Goal: Information Seeking & Learning: Learn about a topic

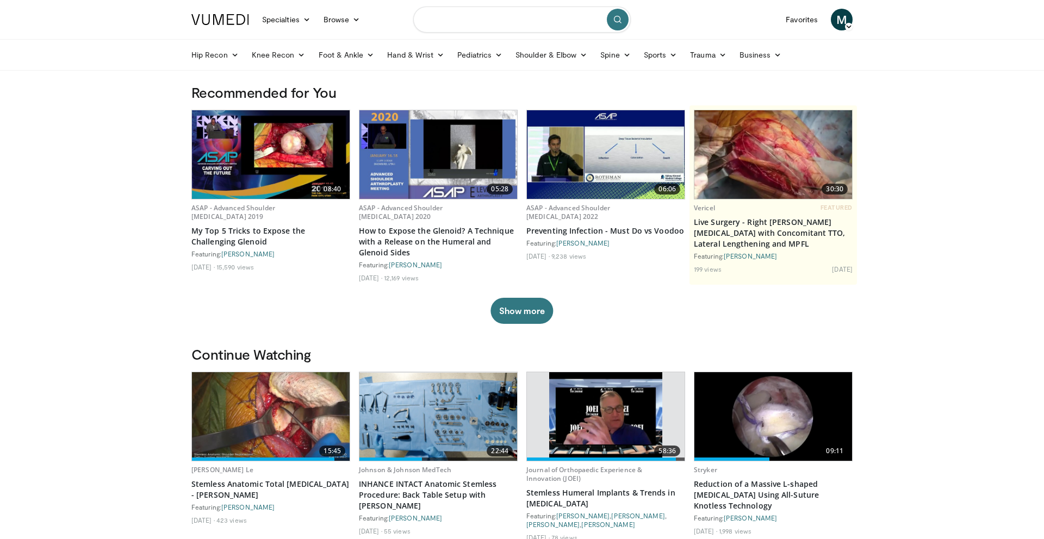
click at [491, 21] on input "Search topics, interventions" at bounding box center [521, 20] width 217 height 26
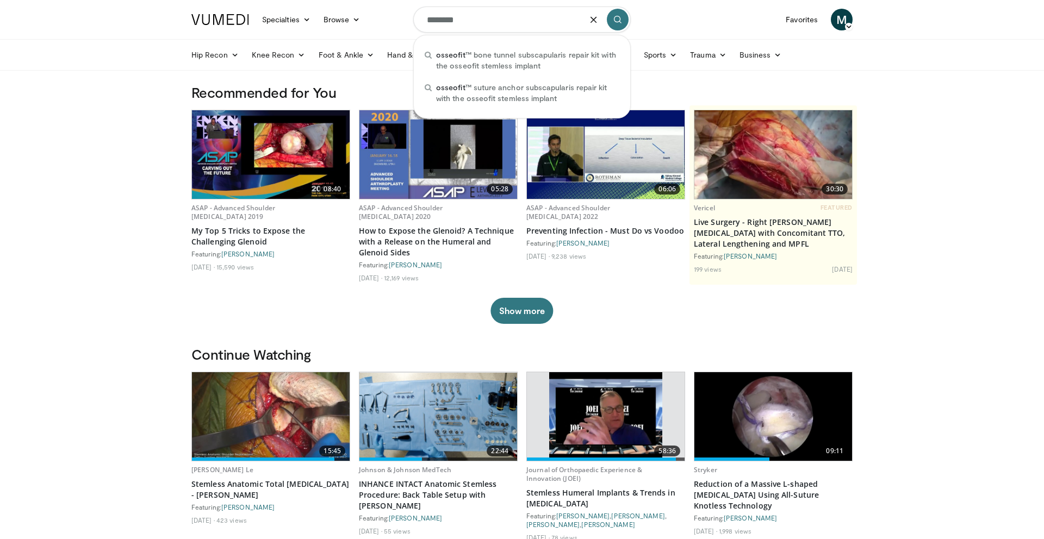
type input "********"
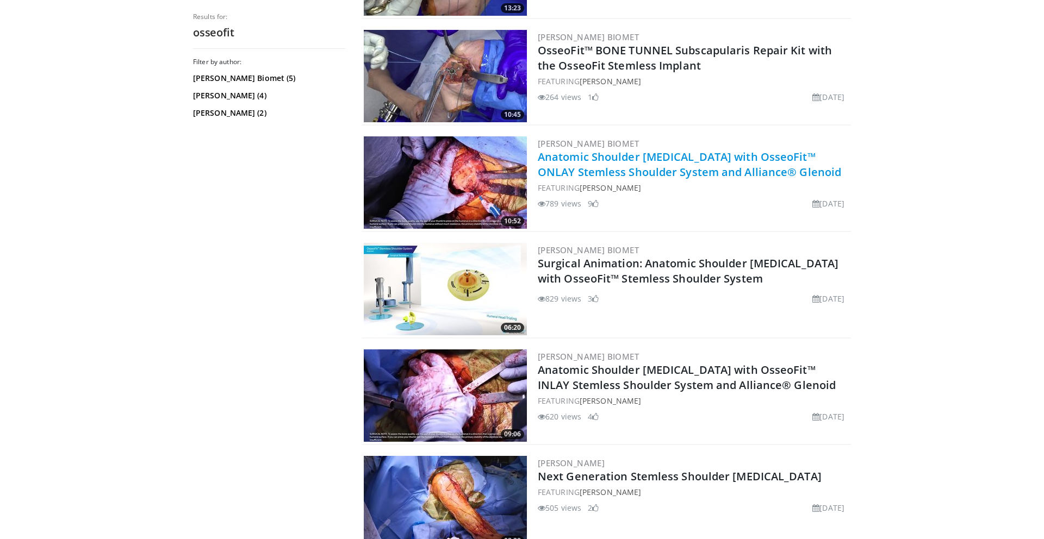
scroll to position [412, 0]
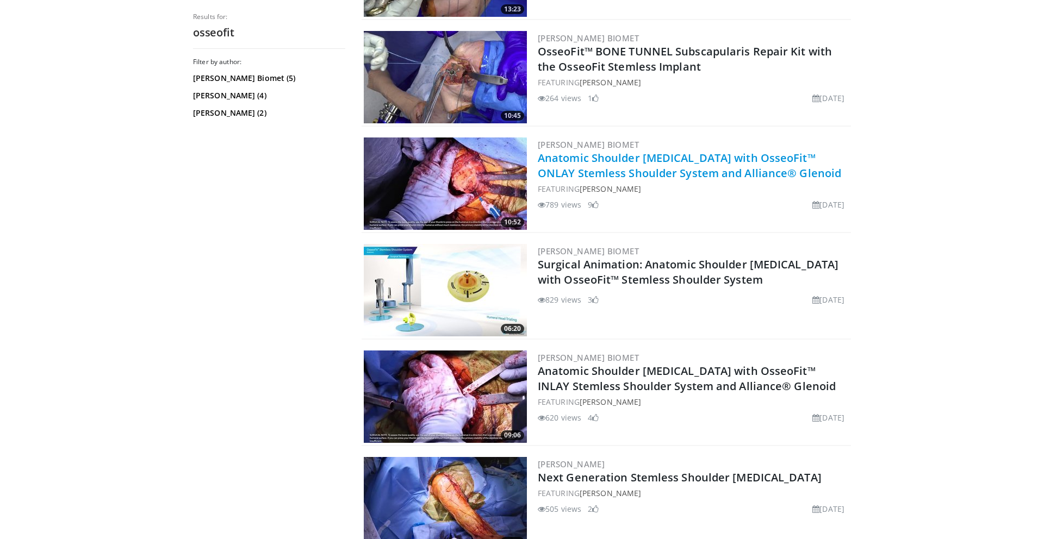
click at [614, 172] on link "Anatomic Shoulder [MEDICAL_DATA] with OsseoFit™ ONLAY Stemless Shoulder System …" at bounding box center [689, 166] width 303 height 30
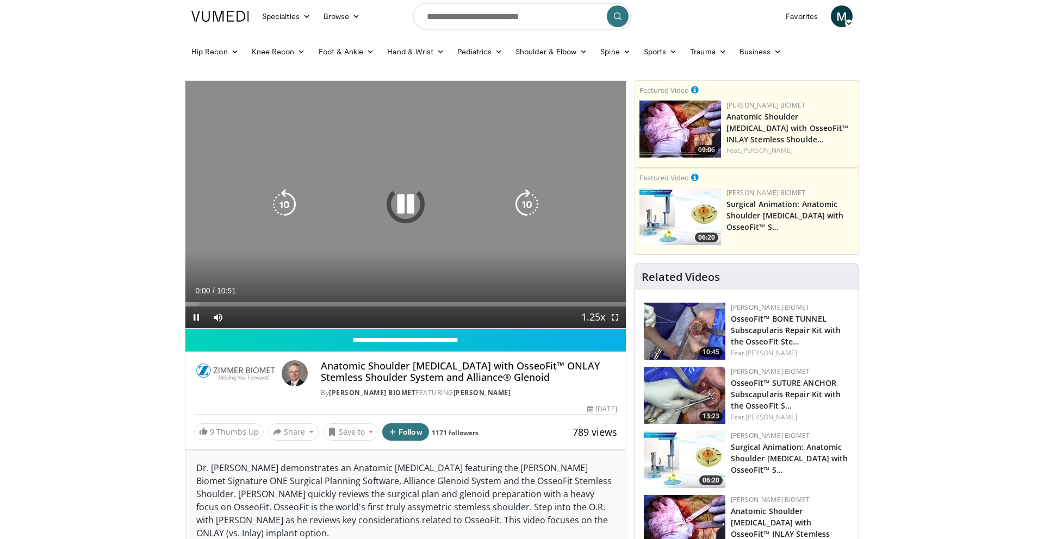
scroll to position [70, 0]
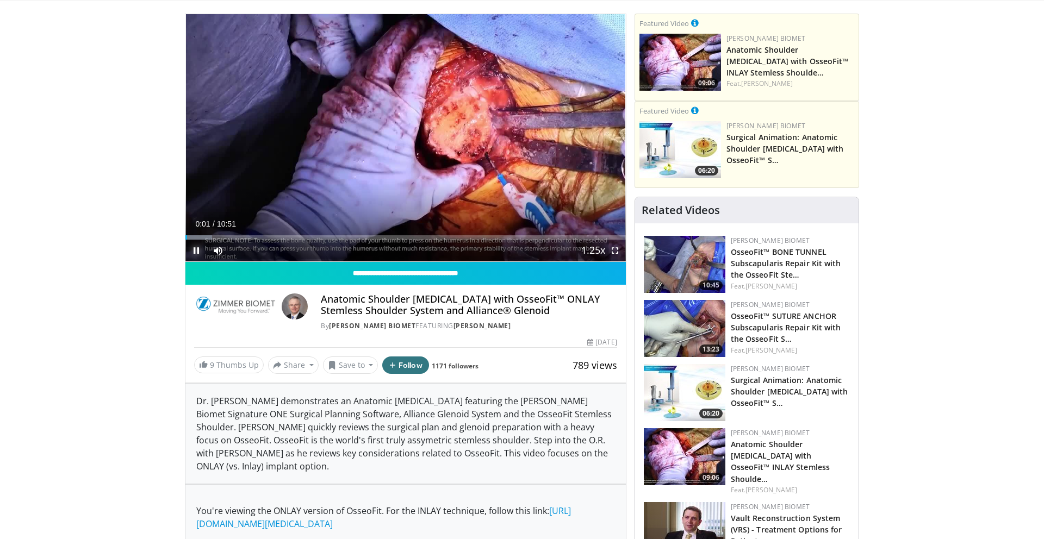
click at [198, 251] on span "Video Player" at bounding box center [196, 251] width 22 height 22
click at [306, 363] on button "Share" at bounding box center [293, 365] width 51 height 17
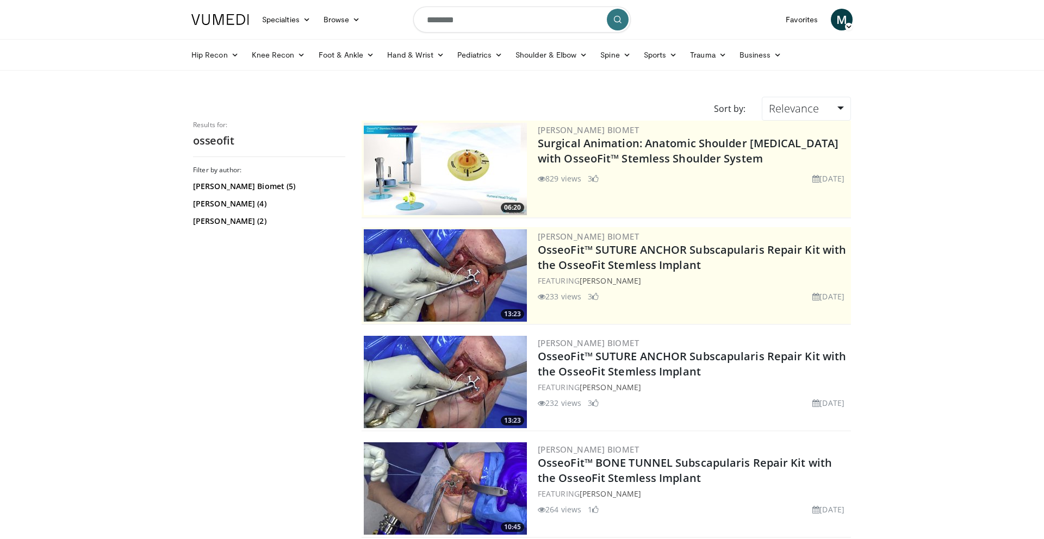
scroll to position [412, 0]
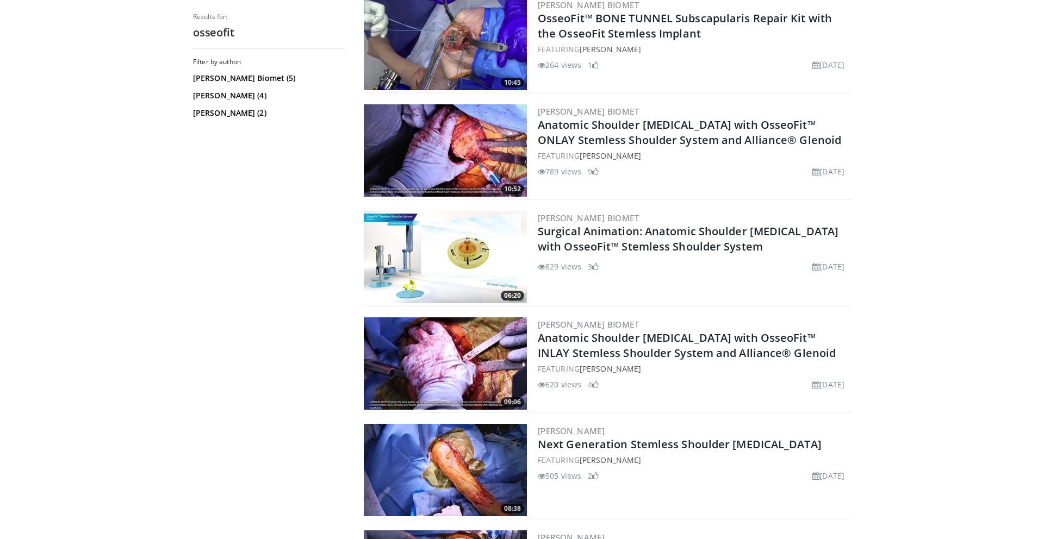
click at [461, 368] on img at bounding box center [445, 363] width 163 height 92
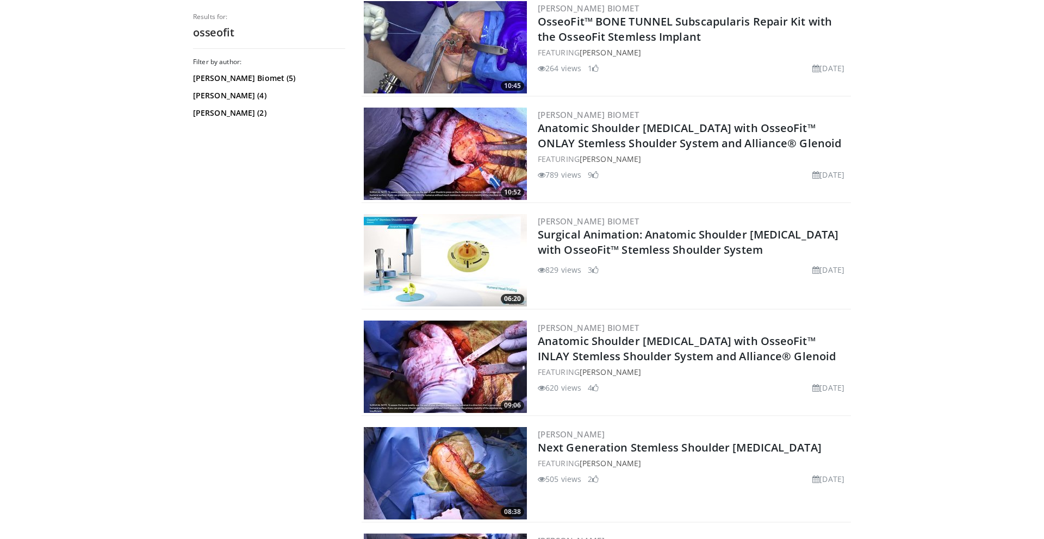
click at [489, 251] on img at bounding box center [445, 260] width 163 height 92
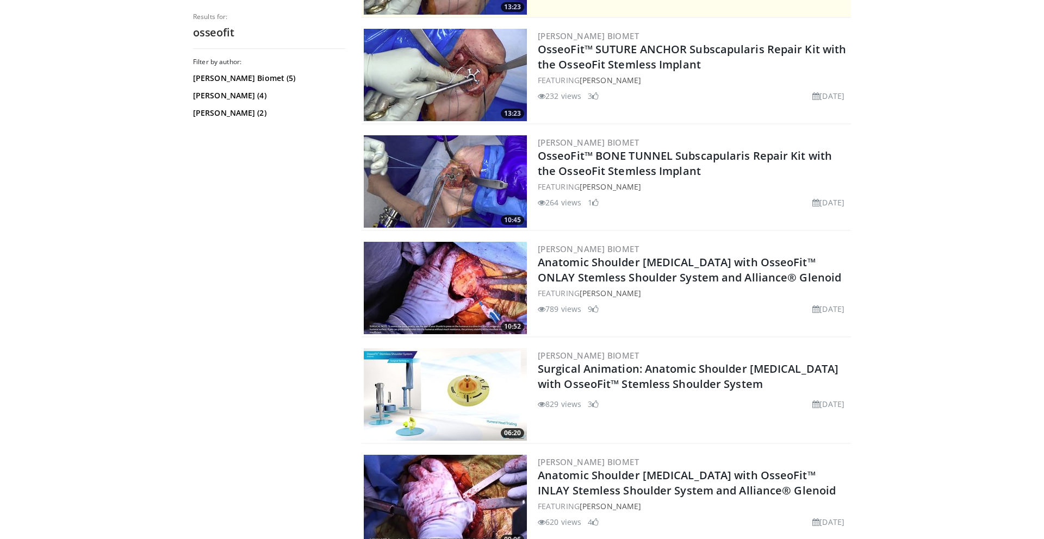
scroll to position [304, 0]
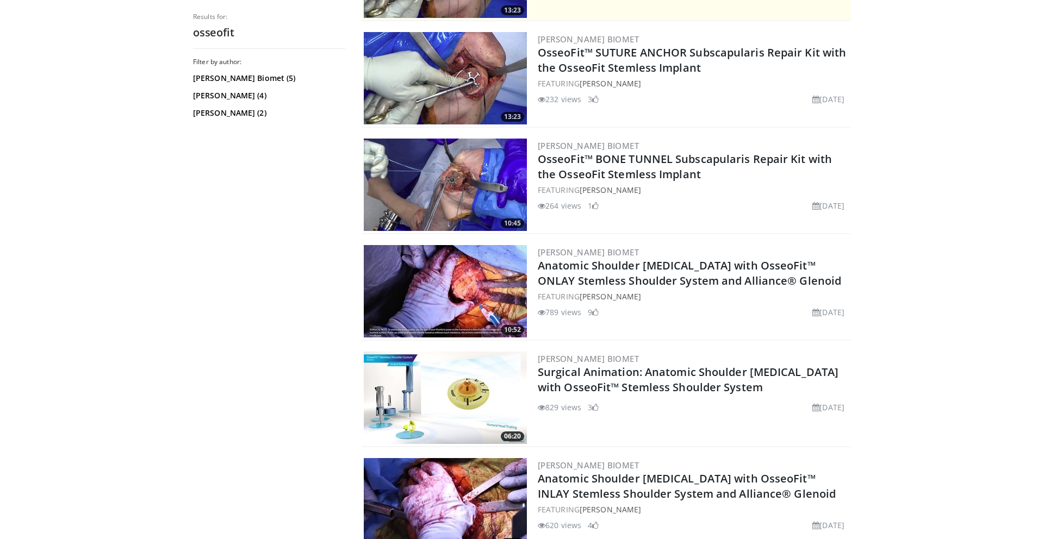
click at [483, 294] on img at bounding box center [445, 291] width 163 height 92
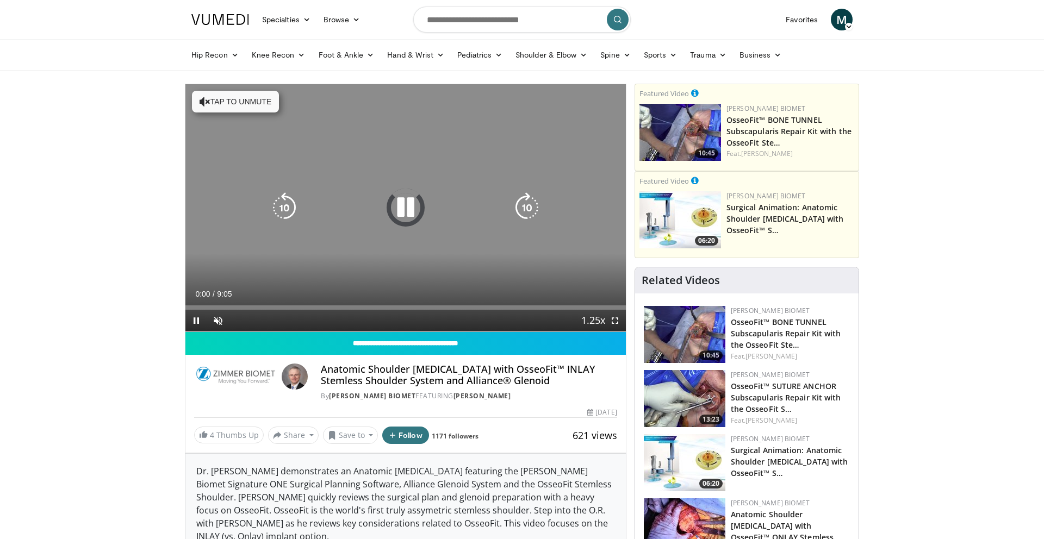
scroll to position [54, 0]
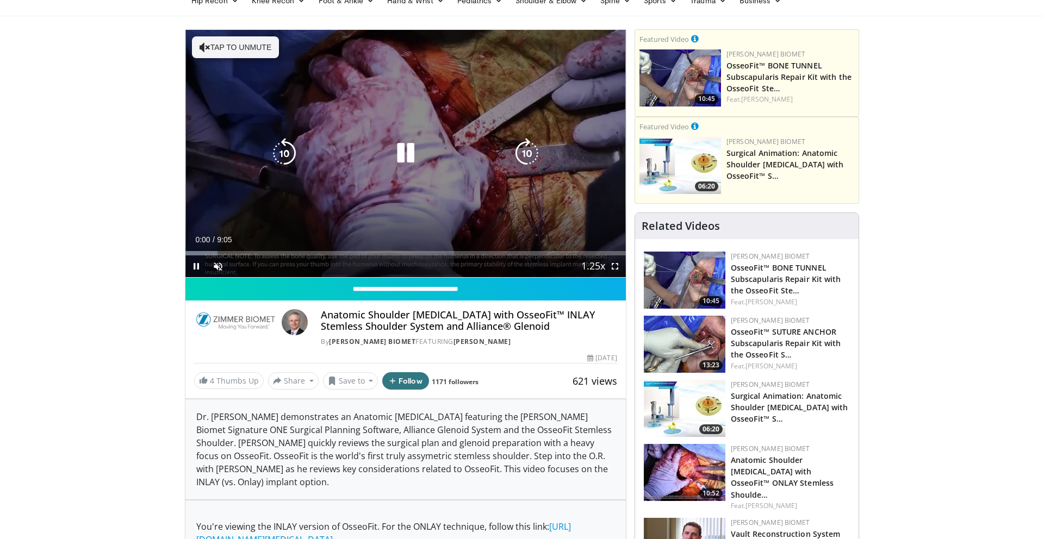
click at [403, 145] on icon "Video Player" at bounding box center [405, 153] width 30 height 30
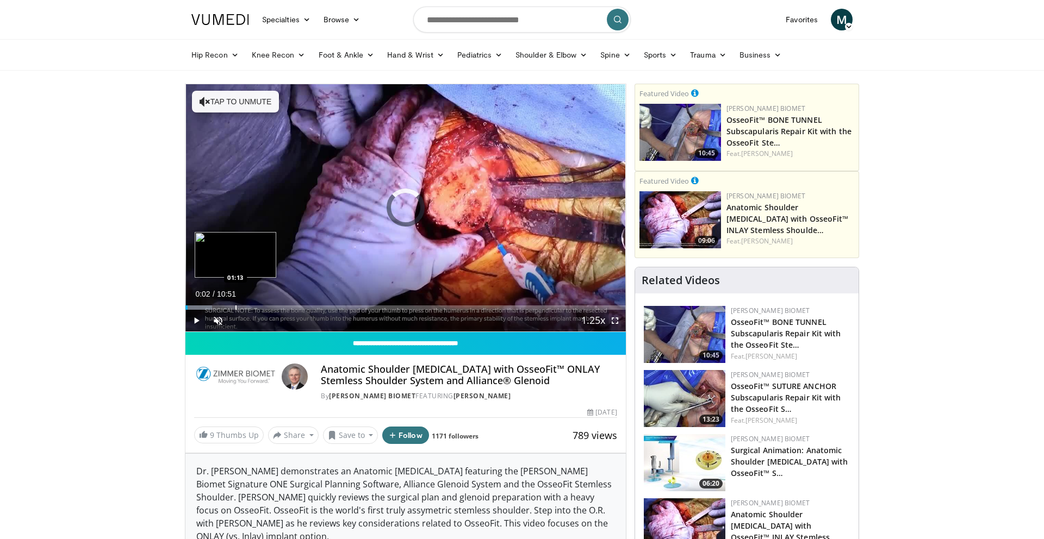
click at [235, 306] on div "Progress Bar" at bounding box center [235, 308] width 1 height 4
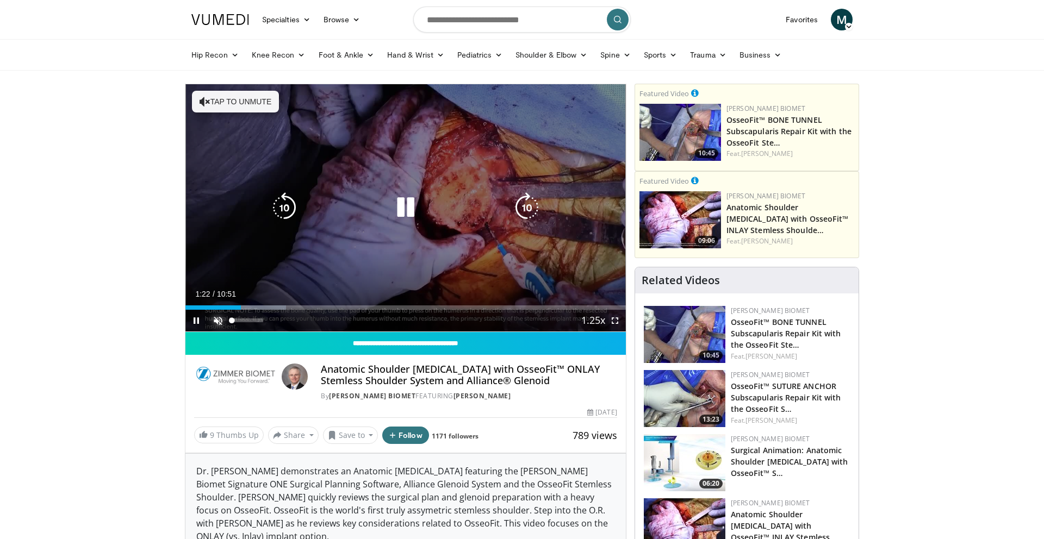
click at [217, 321] on span "Video Player" at bounding box center [218, 321] width 22 height 22
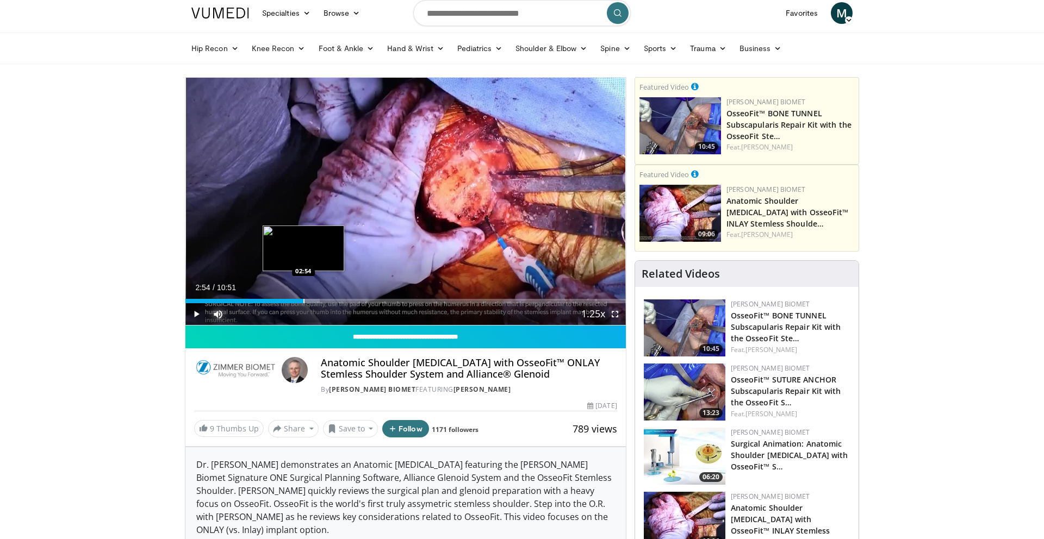
click at [303, 295] on div "Loaded : 30.46% 02:54 02:54" at bounding box center [405, 298] width 440 height 10
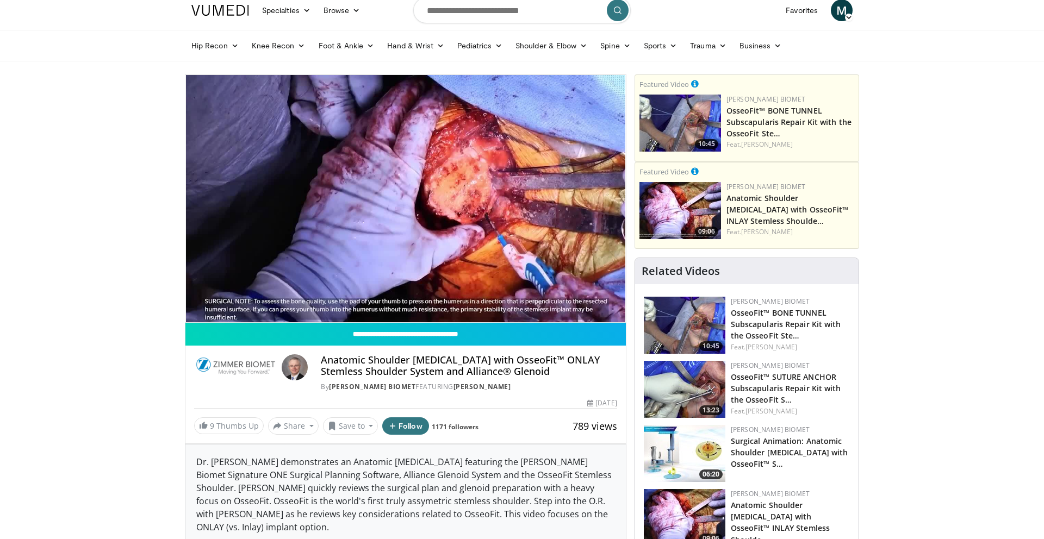
scroll to position [13, 0]
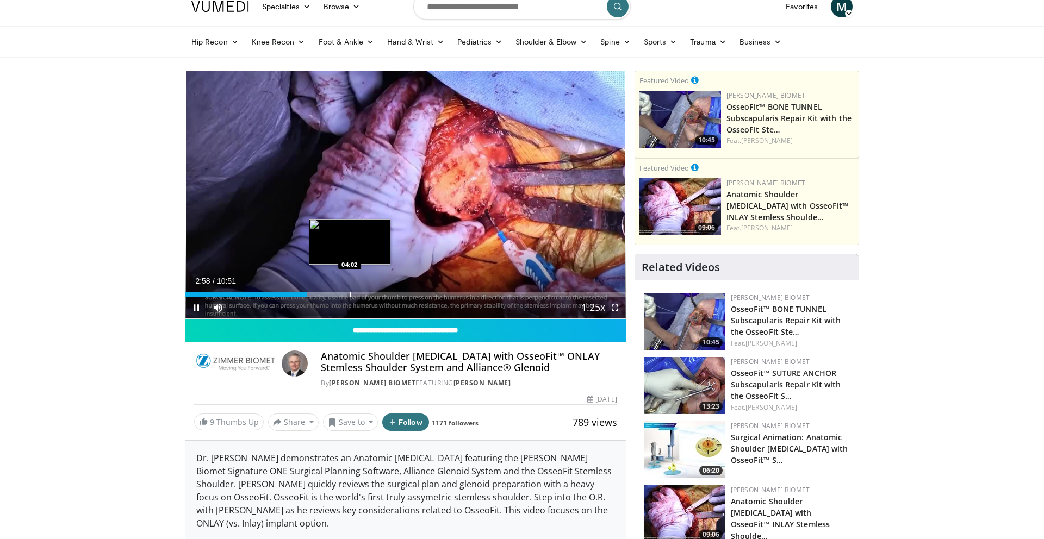
click at [350, 296] on div "Progress Bar" at bounding box center [350, 294] width 1 height 4
click at [383, 295] on div "Progress Bar" at bounding box center [383, 294] width 1 height 4
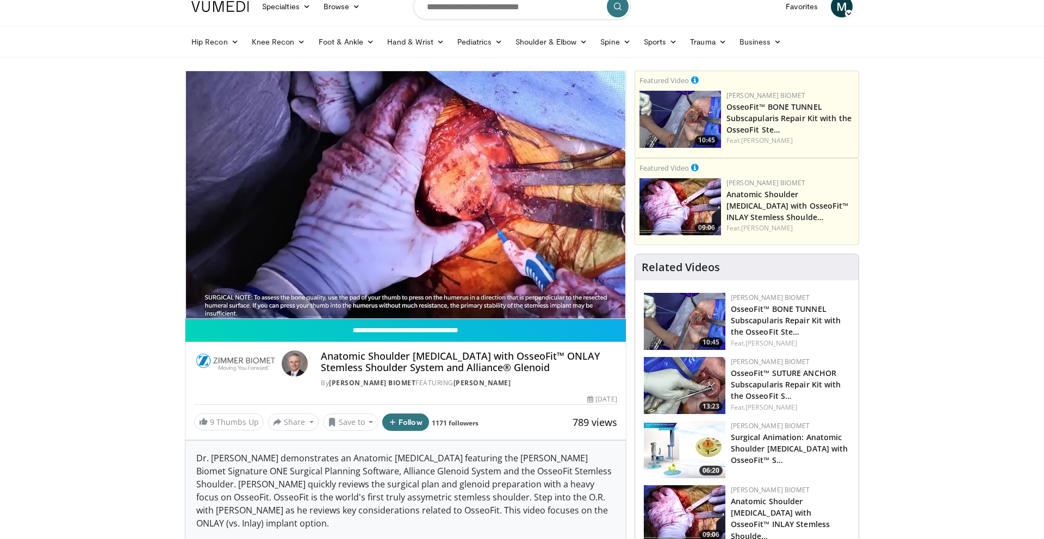
click at [424, 295] on div "10 seconds Tap to unmute" at bounding box center [405, 194] width 440 height 247
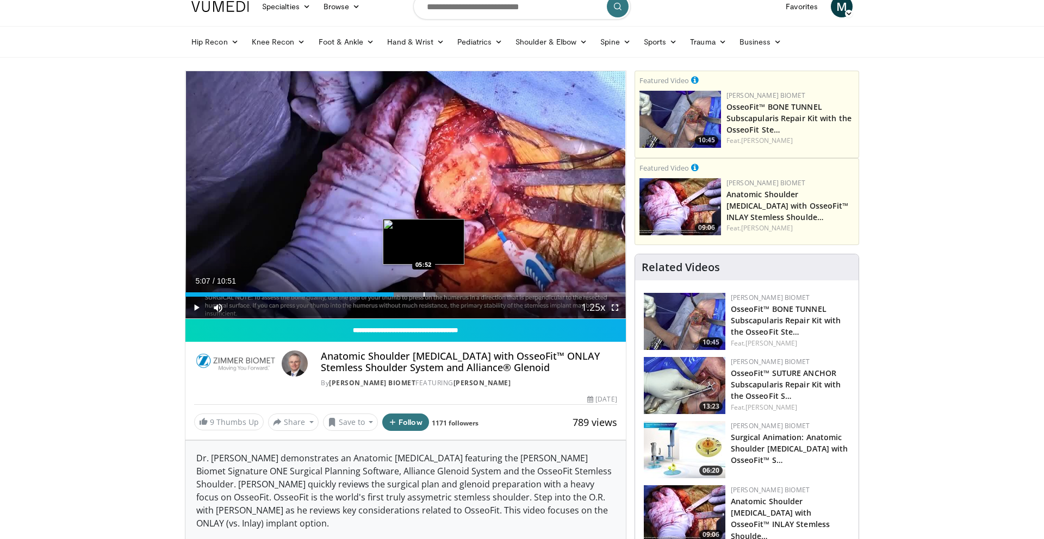
click at [424, 295] on div "Progress Bar" at bounding box center [424, 294] width 1 height 4
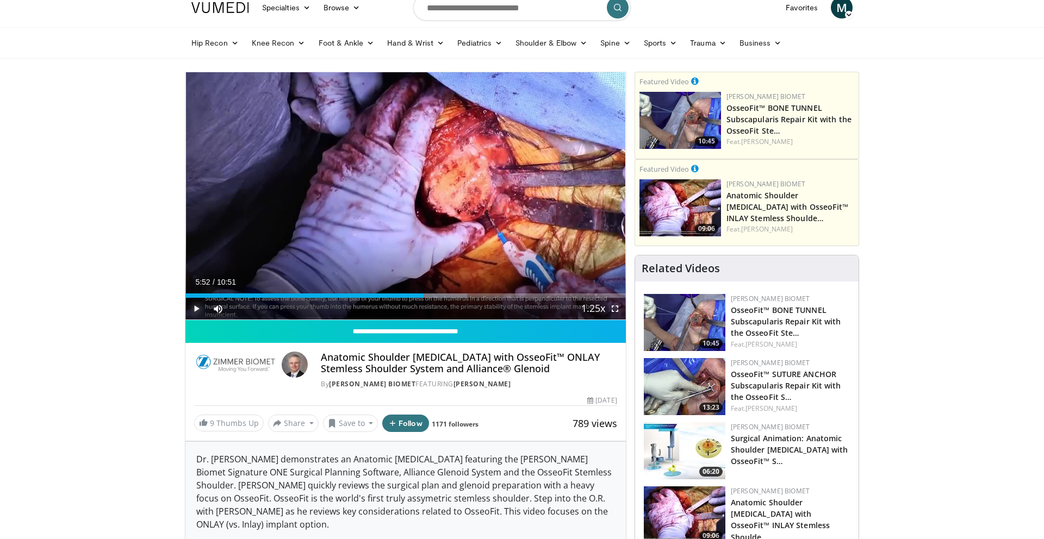
click at [194, 310] on span "Video Player" at bounding box center [196, 309] width 22 height 22
click at [449, 296] on div "Progress Bar" at bounding box center [449, 296] width 1 height 4
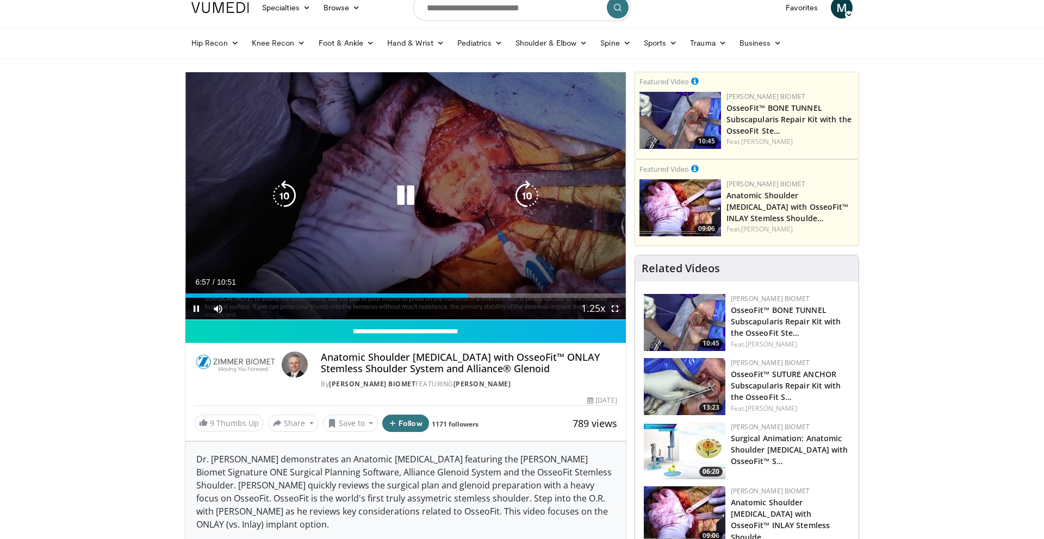
click at [484, 275] on div "10 seconds Tap to unmute" at bounding box center [405, 195] width 440 height 247
